Goal: Task Accomplishment & Management: Manage account settings

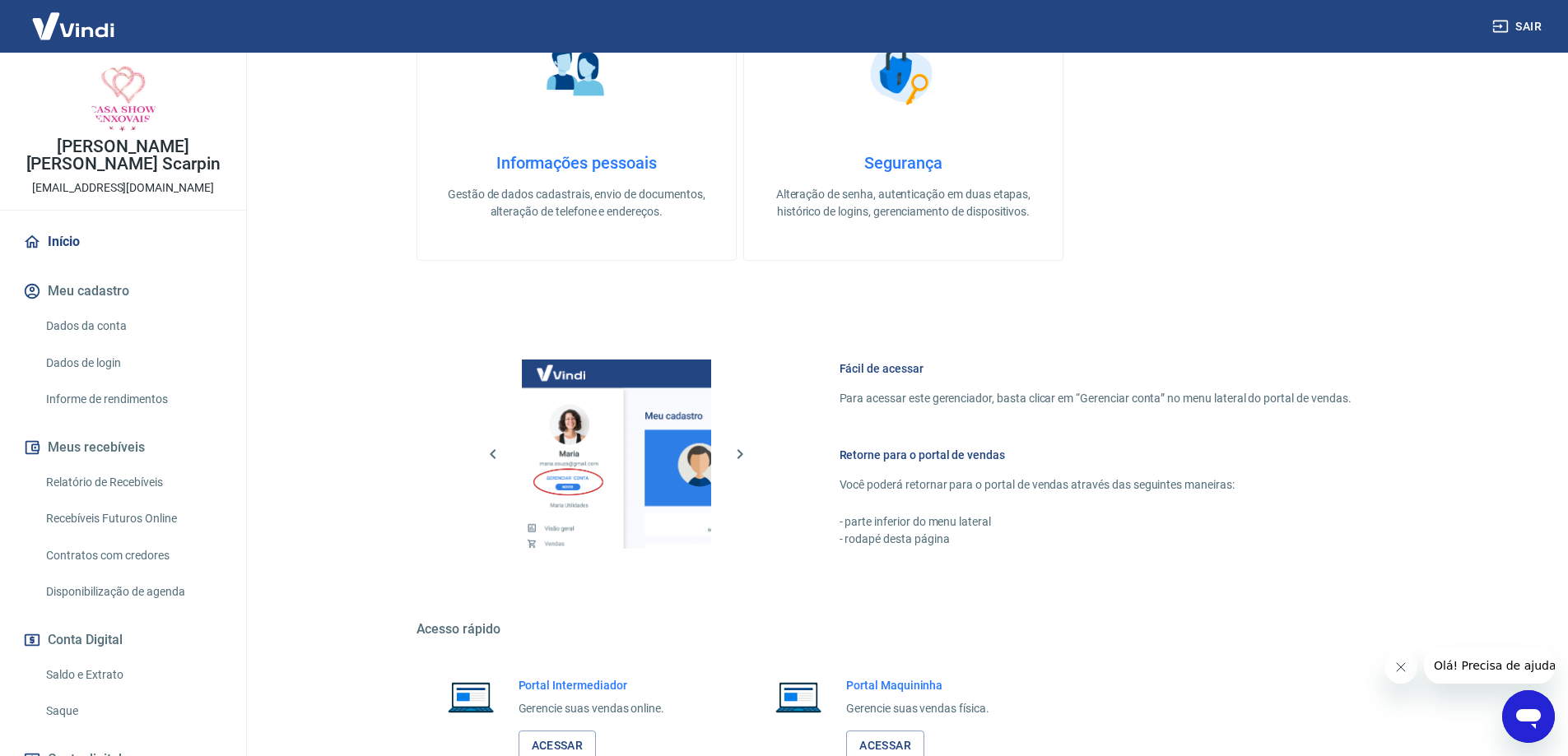
scroll to position [527, 0]
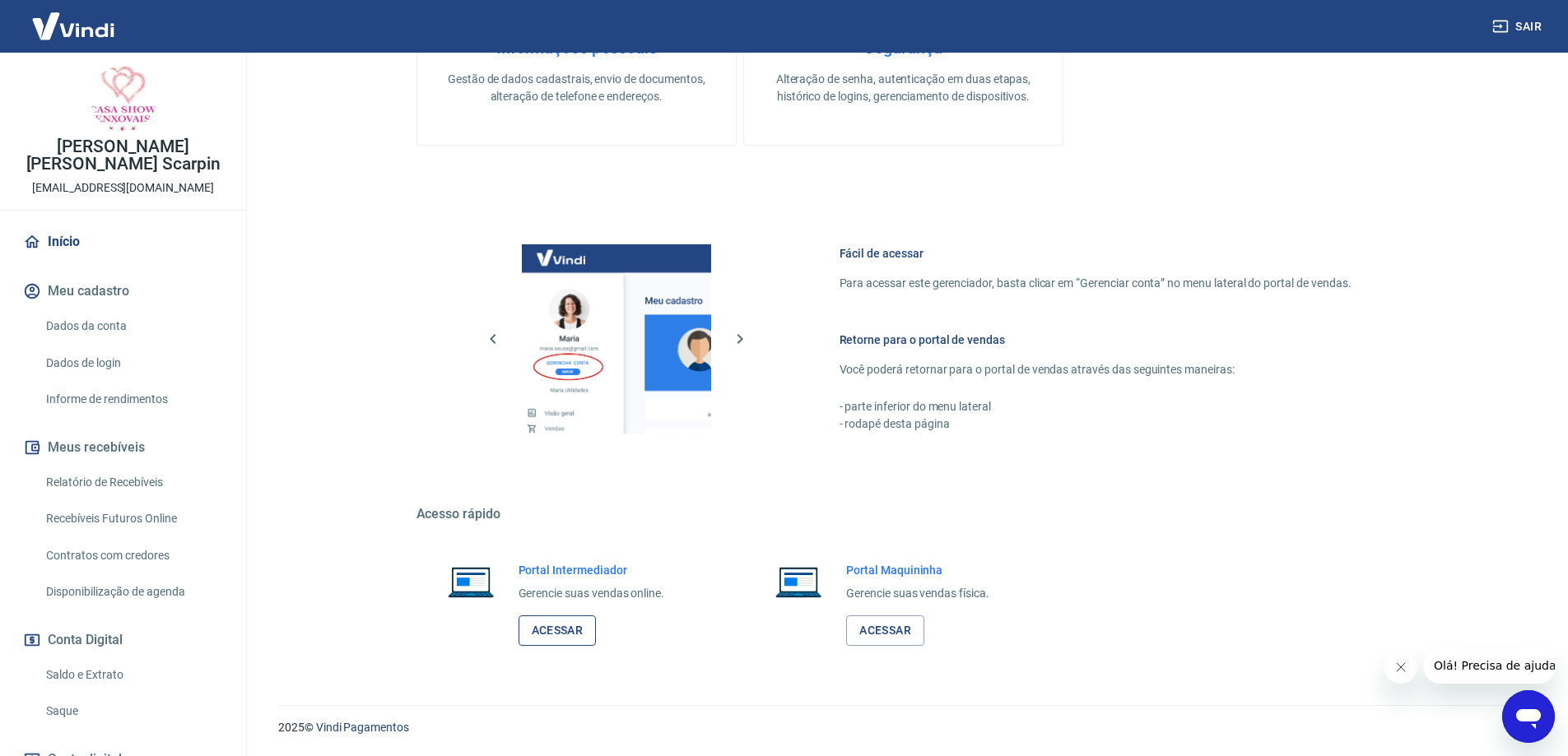
click at [558, 628] on link "Acessar" at bounding box center [558, 630] width 78 height 31
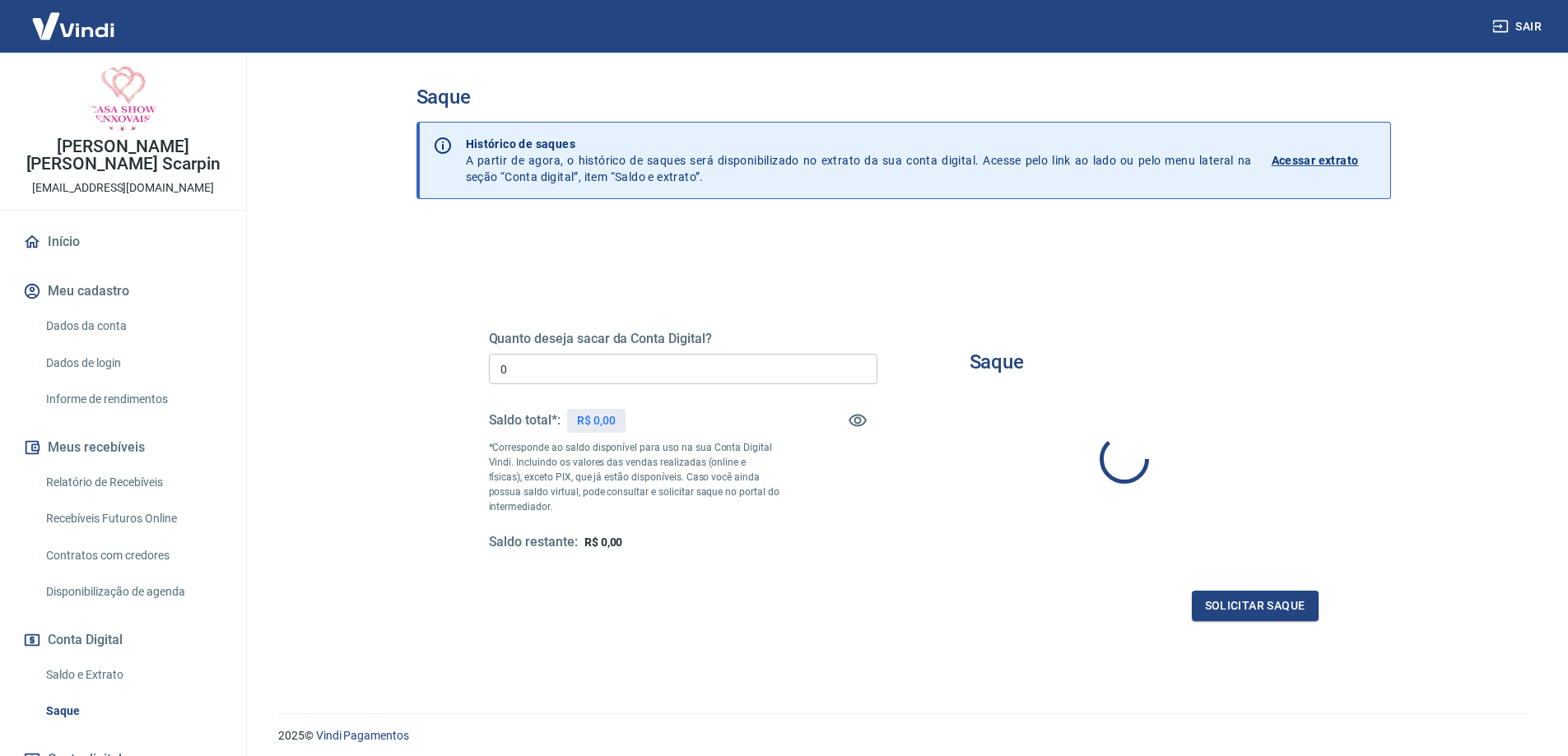
type input "R$ 0,00"
